Goal: Task Accomplishment & Management: Use online tool/utility

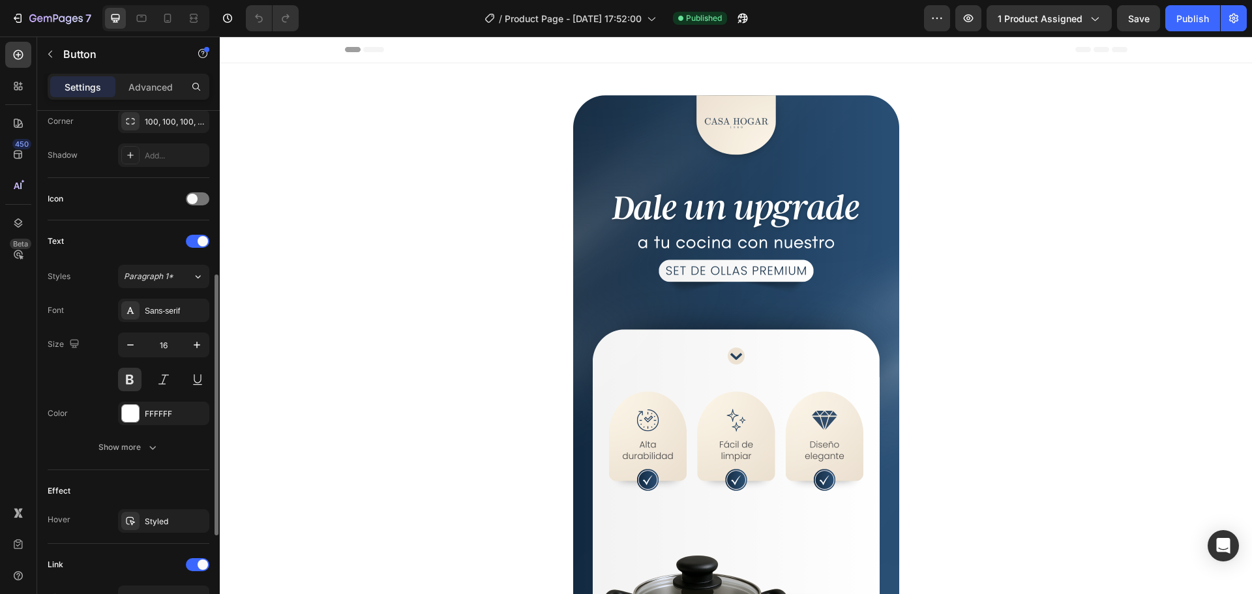
scroll to position [516, 0]
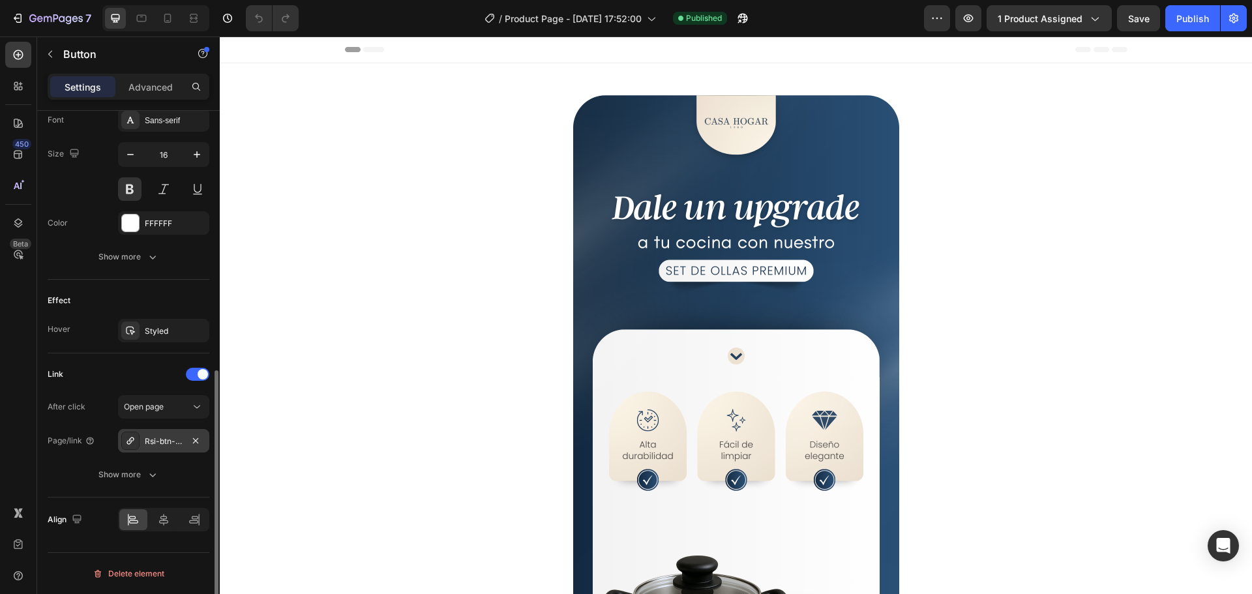
click at [170, 438] on div "Rsi-btn-overwrite" at bounding box center [164, 442] width 38 height 12
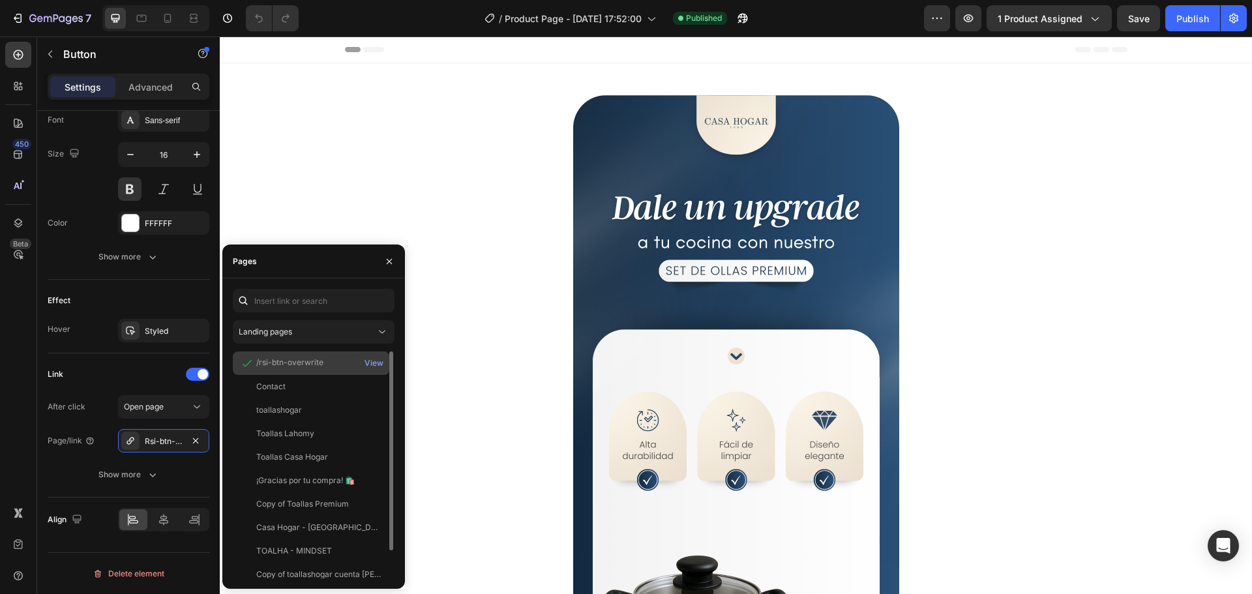
click at [321, 359] on div "/rsi-btn-overwrite" at bounding box center [289, 363] width 67 height 12
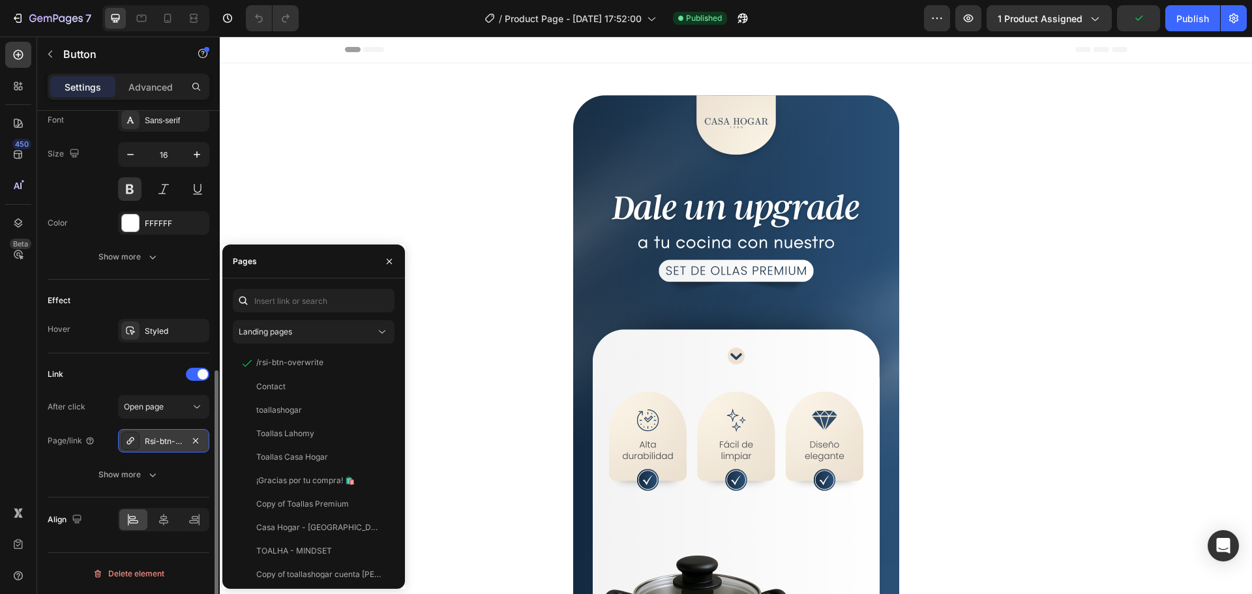
click at [160, 443] on div "Rsi-btn-overwrite" at bounding box center [164, 442] width 38 height 12
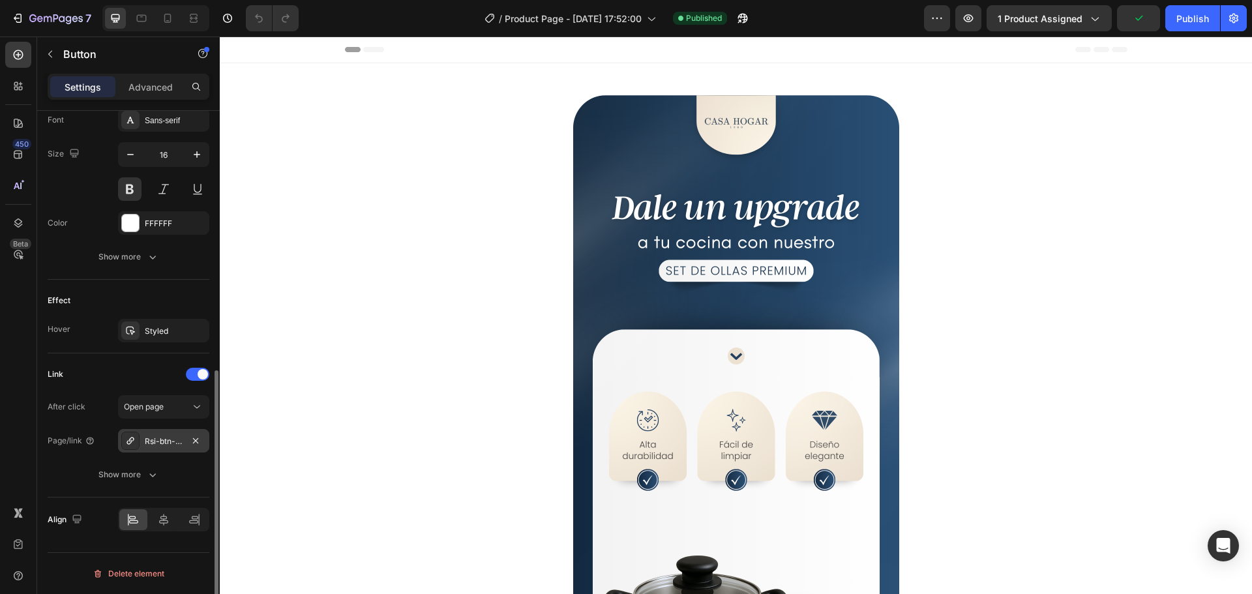
click at [160, 443] on div "Rsi-btn-overwrite" at bounding box center [164, 442] width 38 height 12
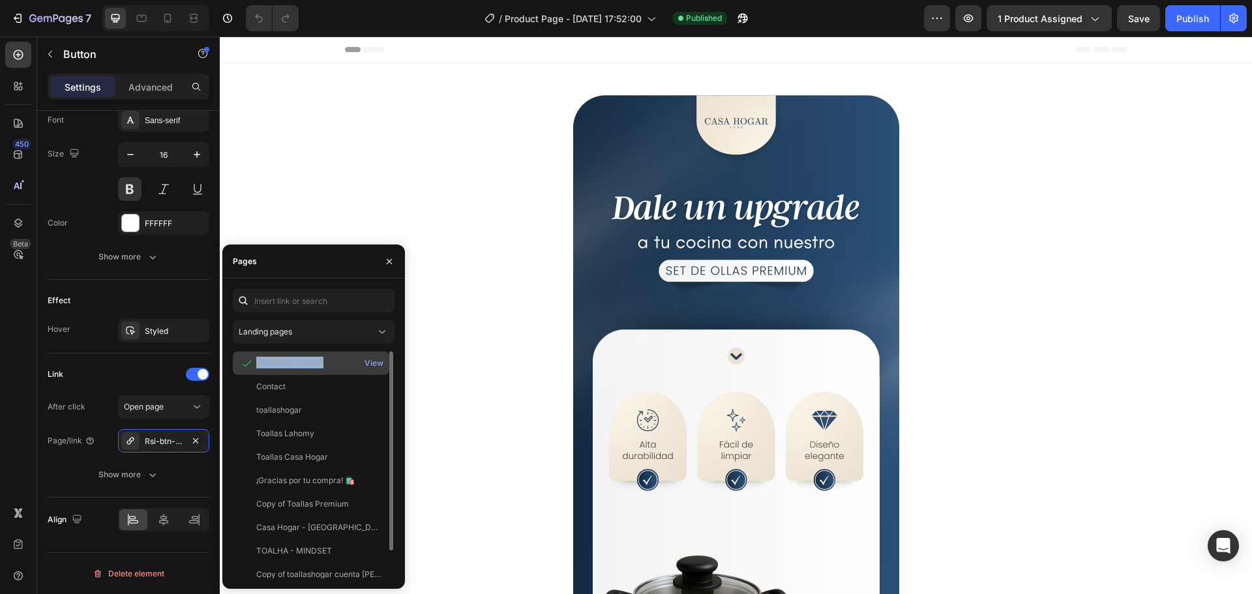
drag, startPoint x: 322, startPoint y: 360, endPoint x: 233, endPoint y: 369, distance: 89.2
click at [233, 375] on div "/rsi-btn-overwrite View" at bounding box center [311, 386] width 157 height 23
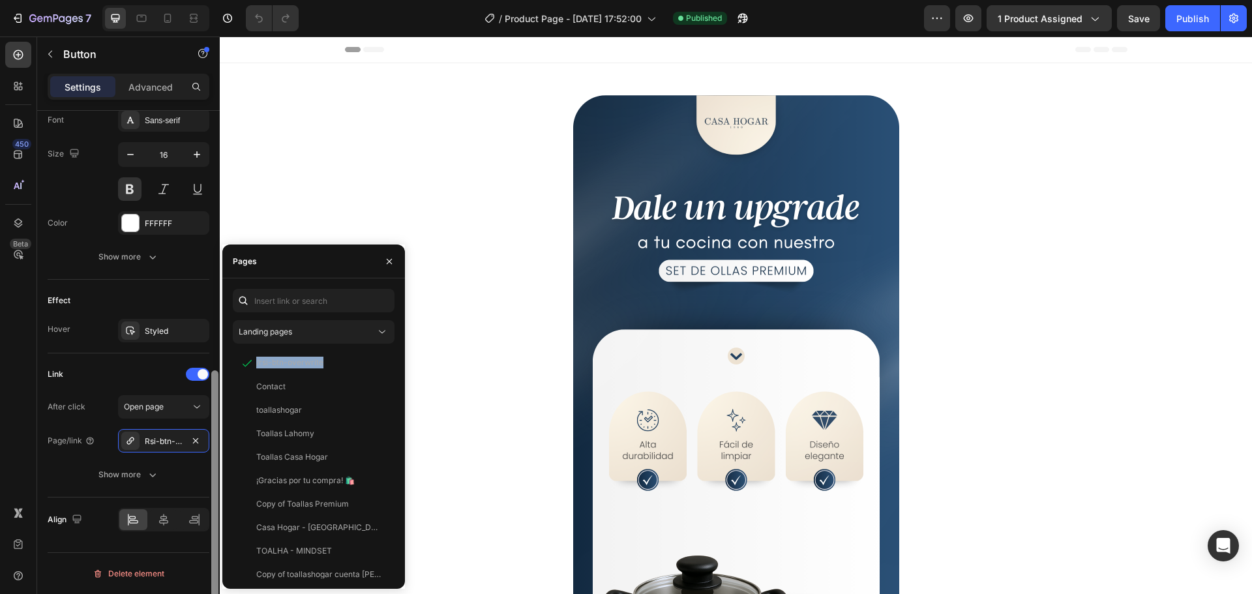
copy div "/rsi-btn-overwrite"
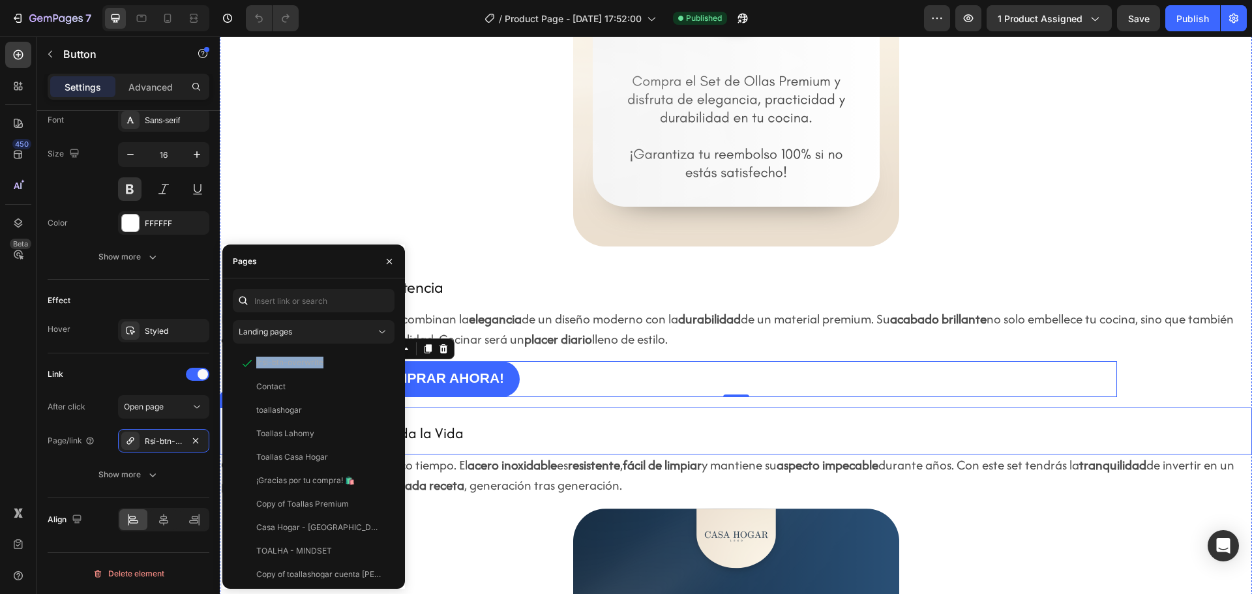
scroll to position [2608, 0]
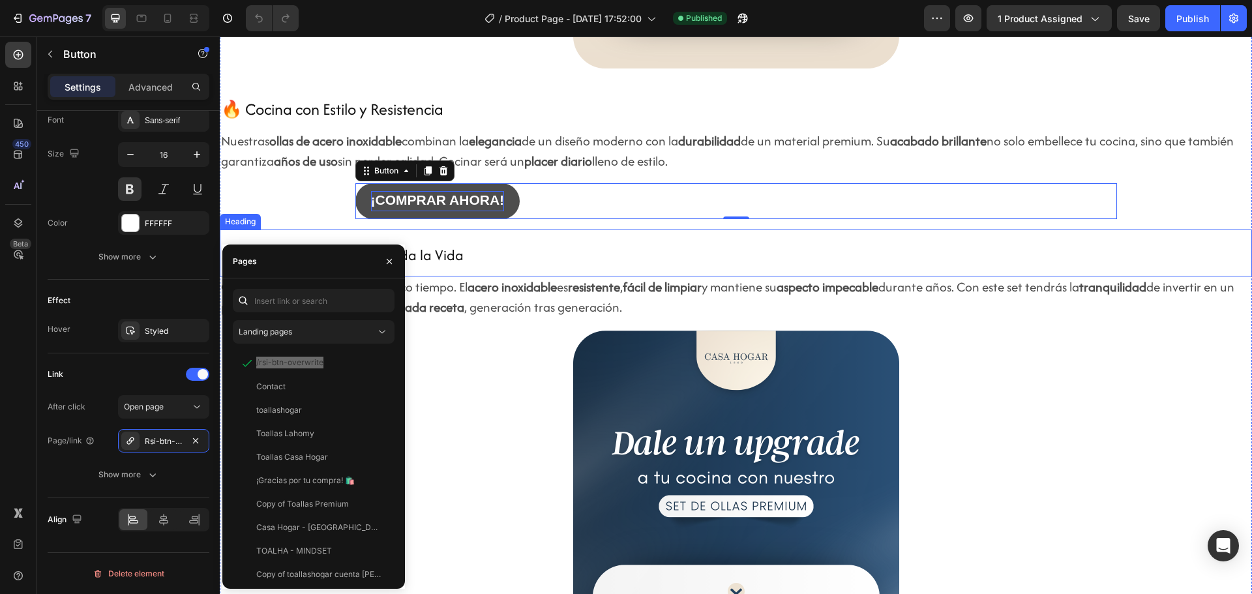
click at [462, 195] on span "¡COMPRAR AHORA!" at bounding box center [438, 199] width 134 height 15
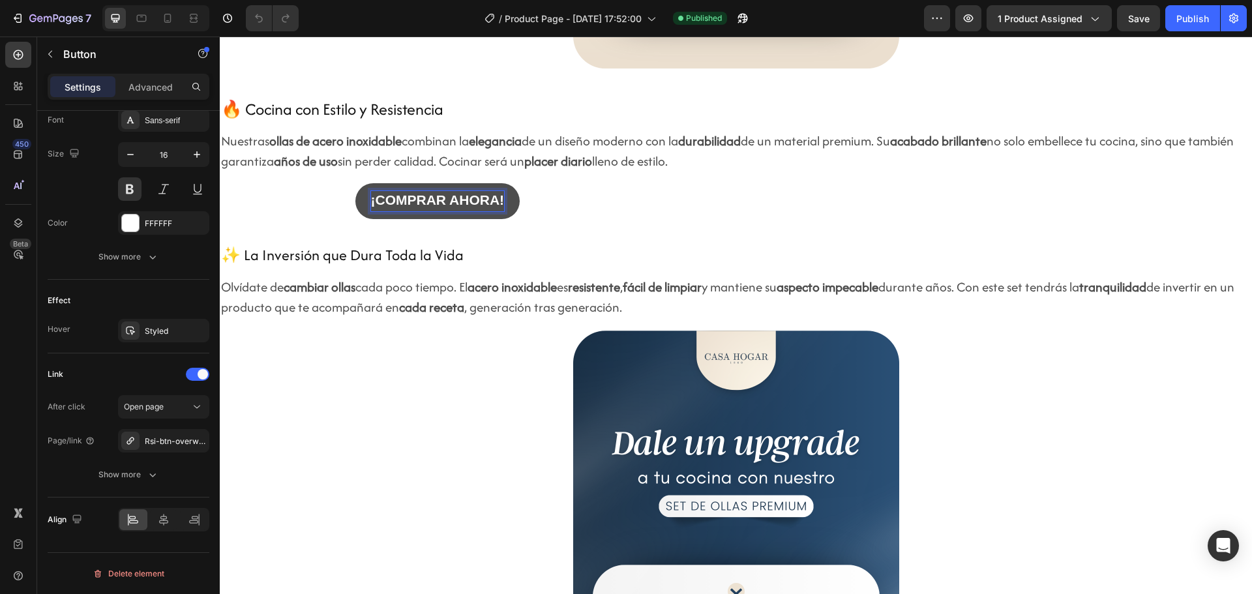
click at [500, 192] on button "¡COMPRAR AHORA!" at bounding box center [437, 201] width 165 height 36
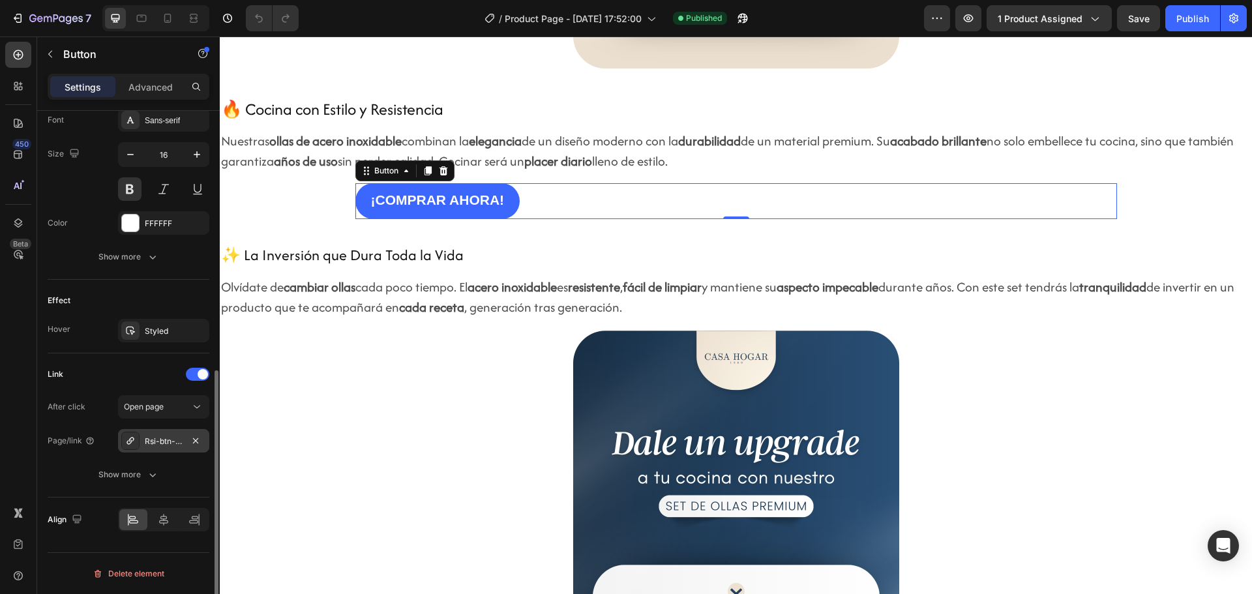
click at [163, 445] on div "Rsi-btn-overwrite" at bounding box center [164, 442] width 38 height 12
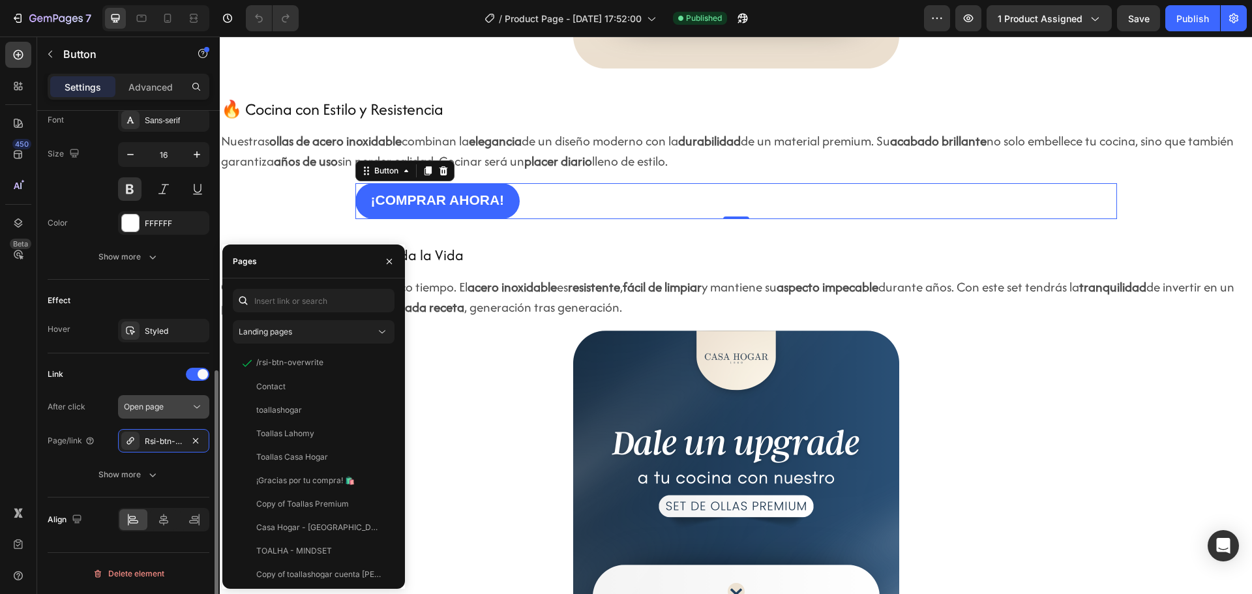
click at [185, 408] on div "Open page" at bounding box center [157, 407] width 67 height 12
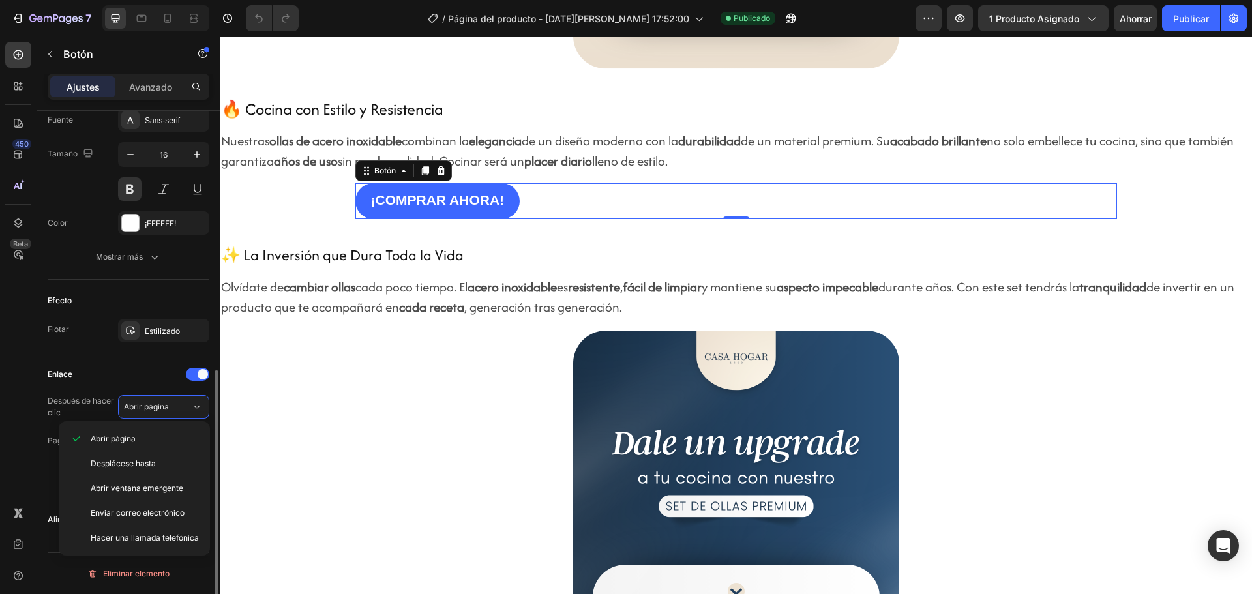
click at [97, 369] on div "Enlace" at bounding box center [129, 374] width 162 height 21
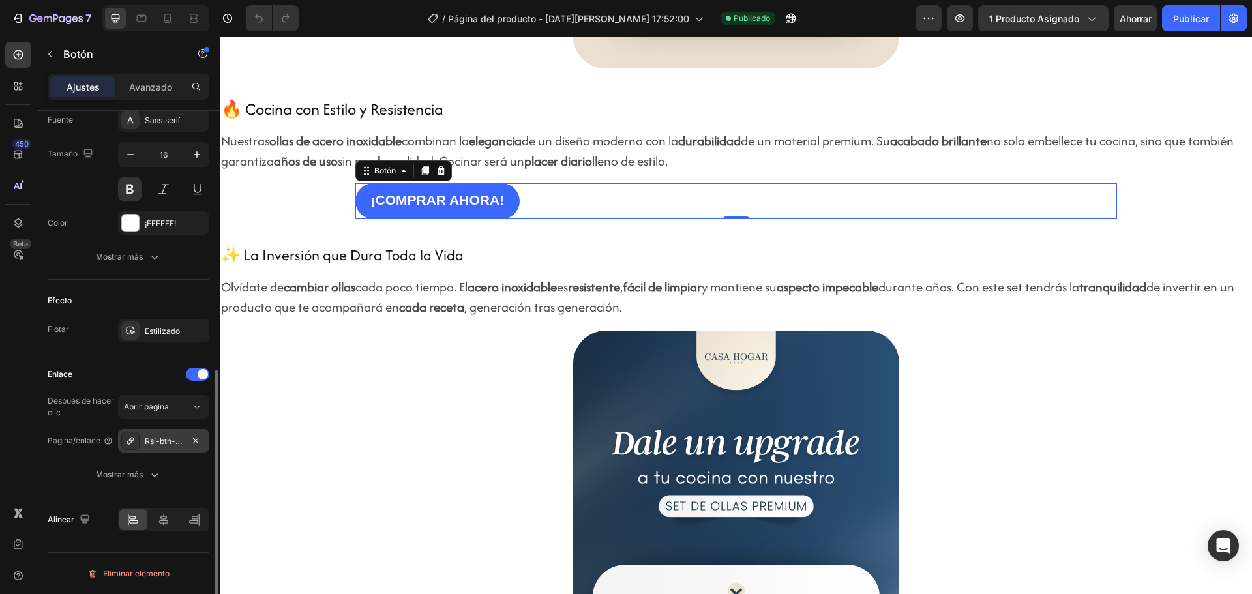
click at [169, 445] on font "Rsi-btn-sobrescribir" at bounding box center [182, 441] width 75 height 10
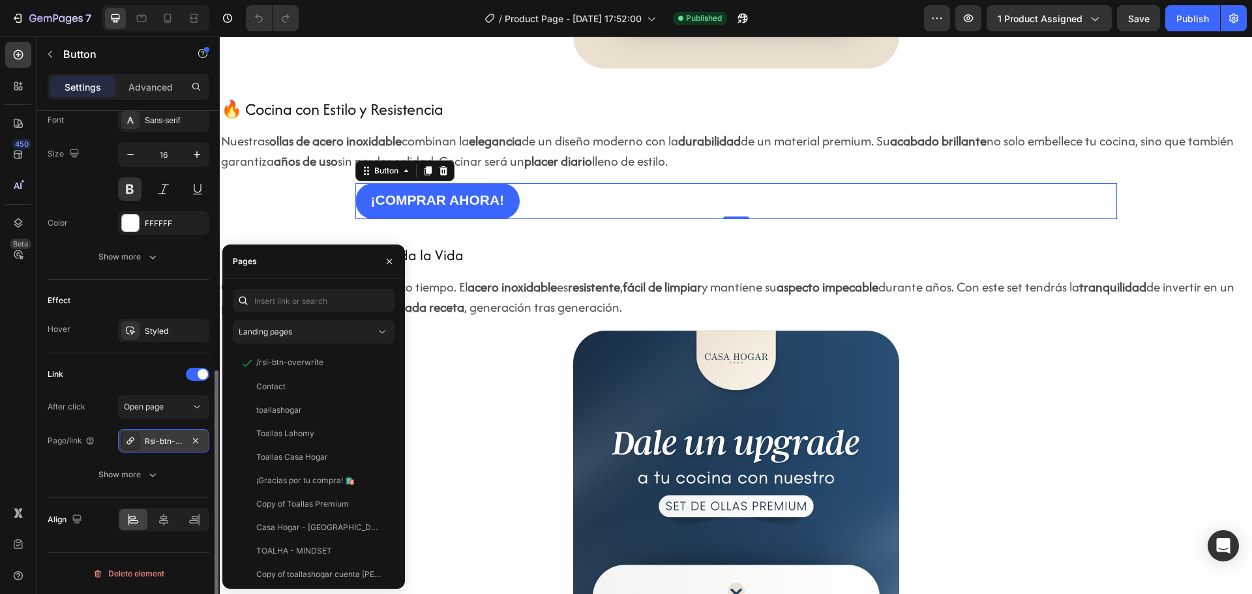
click at [815, 5] on div "7 Version history / Product Page - [DATE] 17:52:00 Published Preview 1 product …" at bounding box center [626, 18] width 1252 height 37
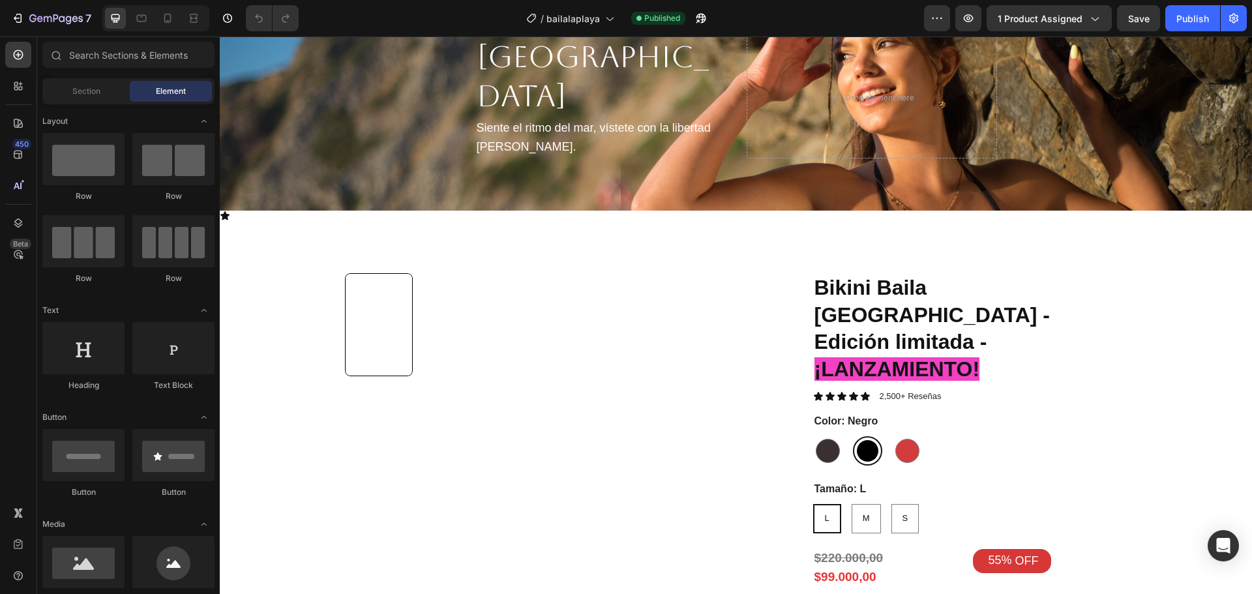
scroll to position [261, 0]
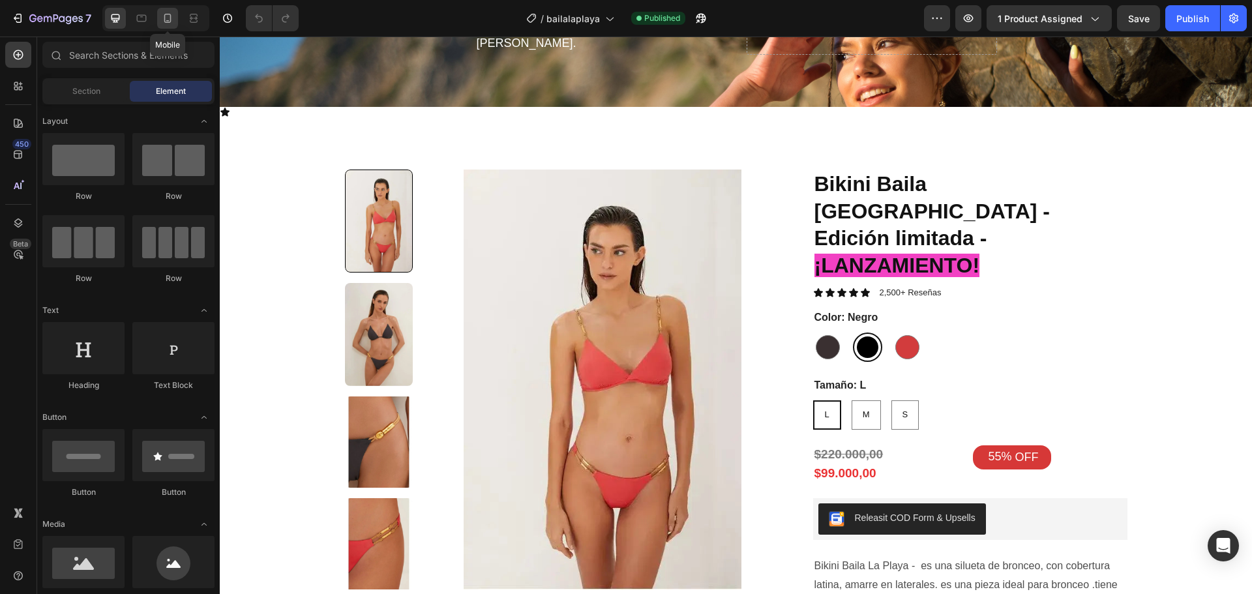
click at [160, 20] on div at bounding box center [167, 18] width 21 height 21
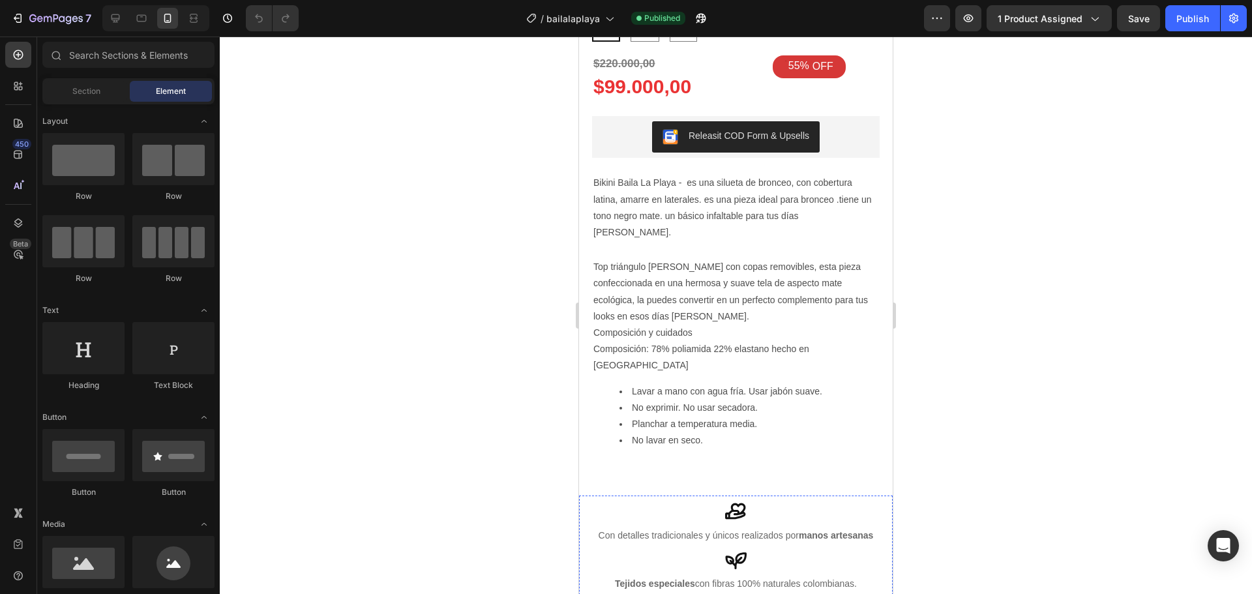
scroll to position [913, 0]
